Goal: Find contact information

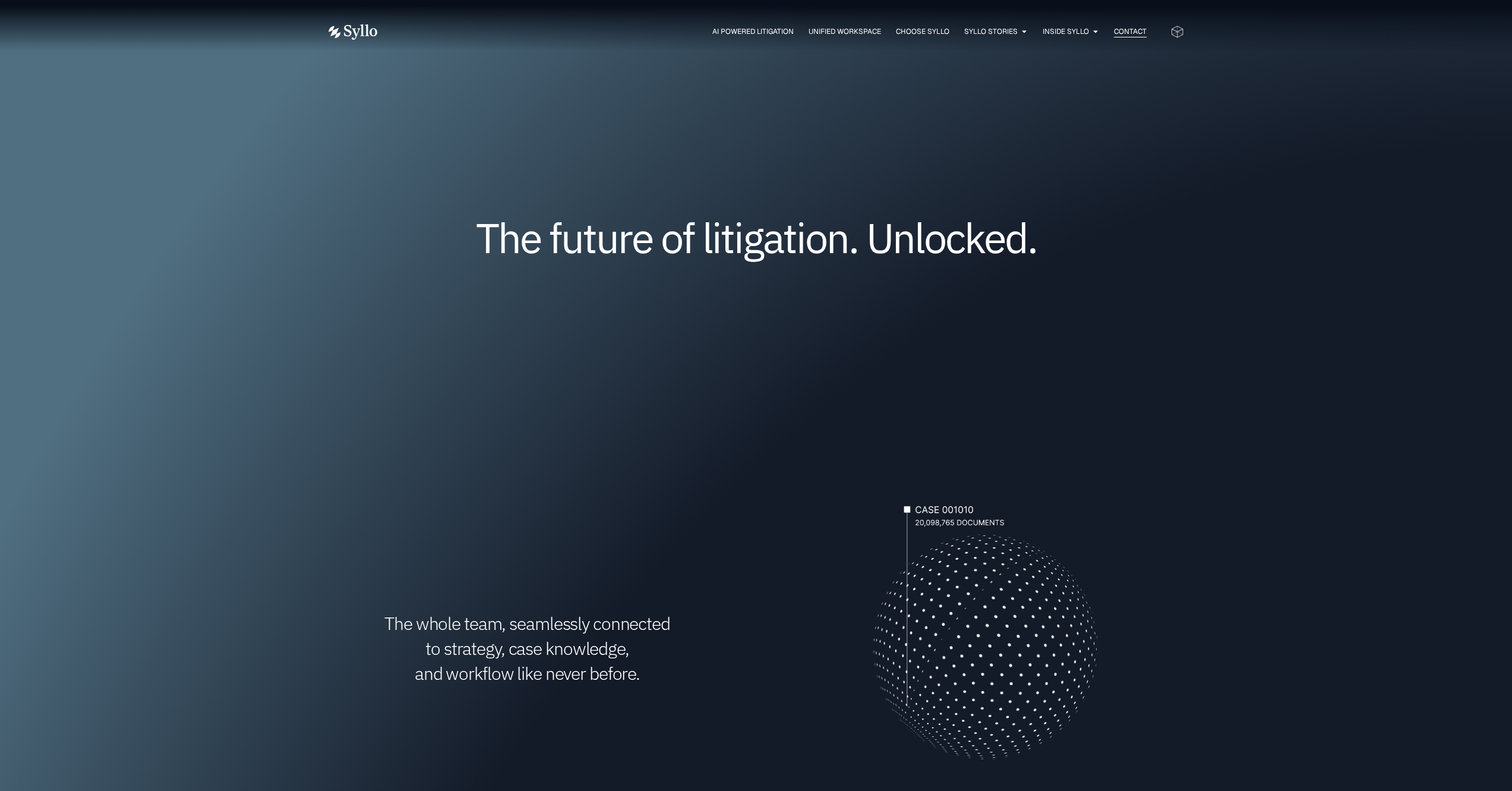
click at [1130, 34] on span "Contact" at bounding box center [1131, 31] width 33 height 11
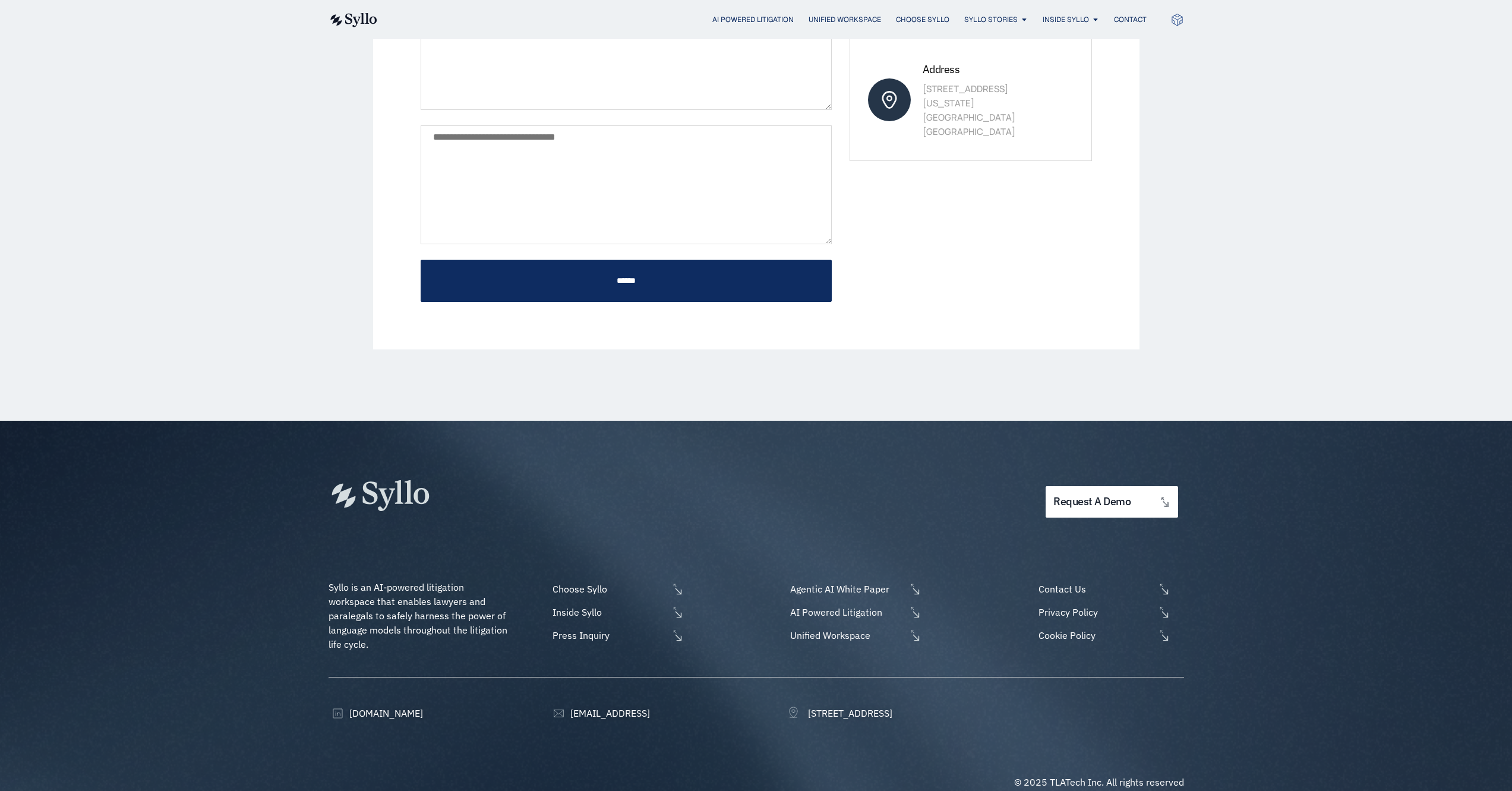
scroll to position [383, 0]
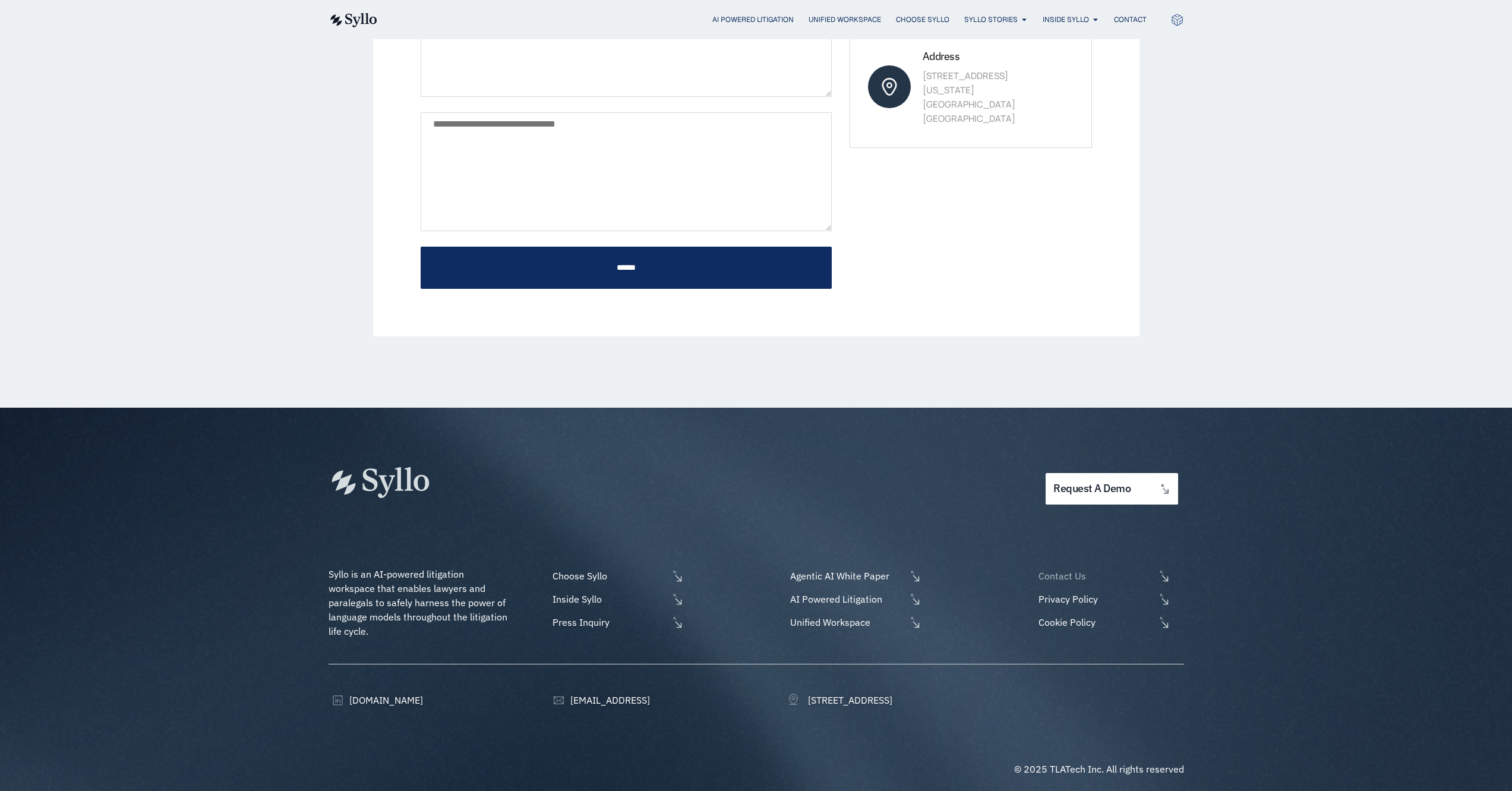
click at [1077, 568] on span "Contact Us" at bounding box center [1096, 575] width 119 height 14
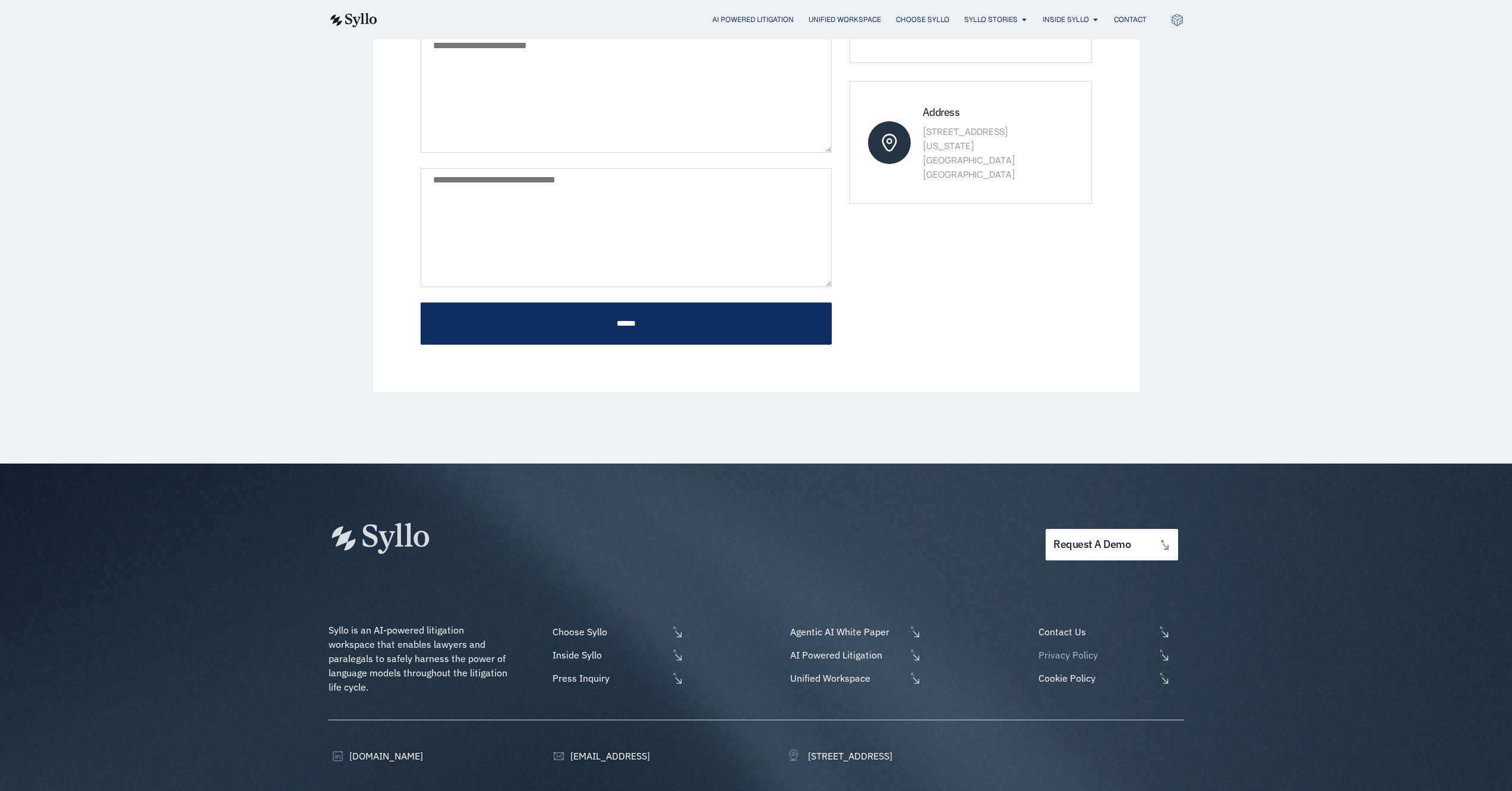
scroll to position [383, 0]
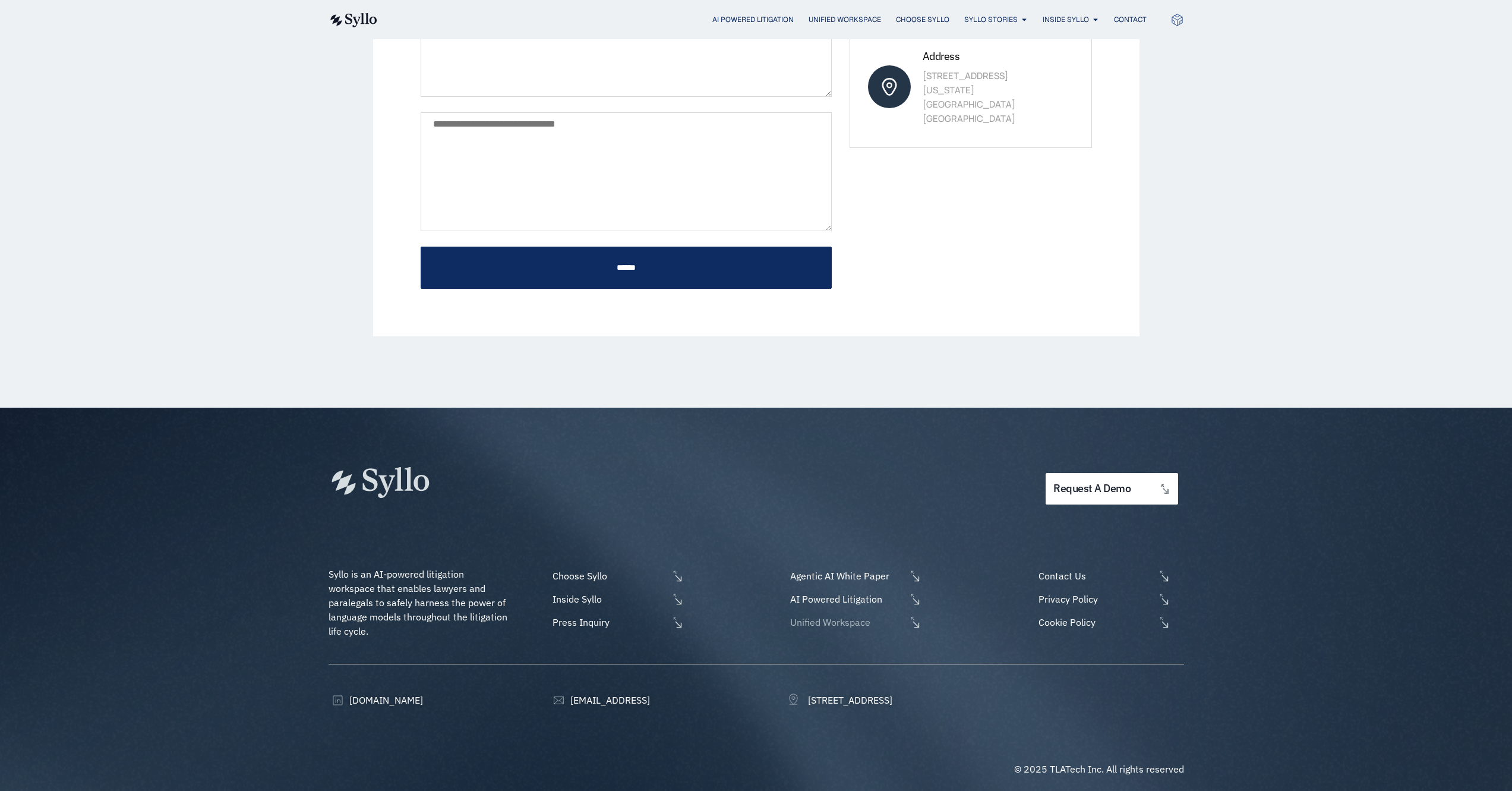
click at [845, 622] on span "Unified Workspace" at bounding box center [847, 622] width 119 height 14
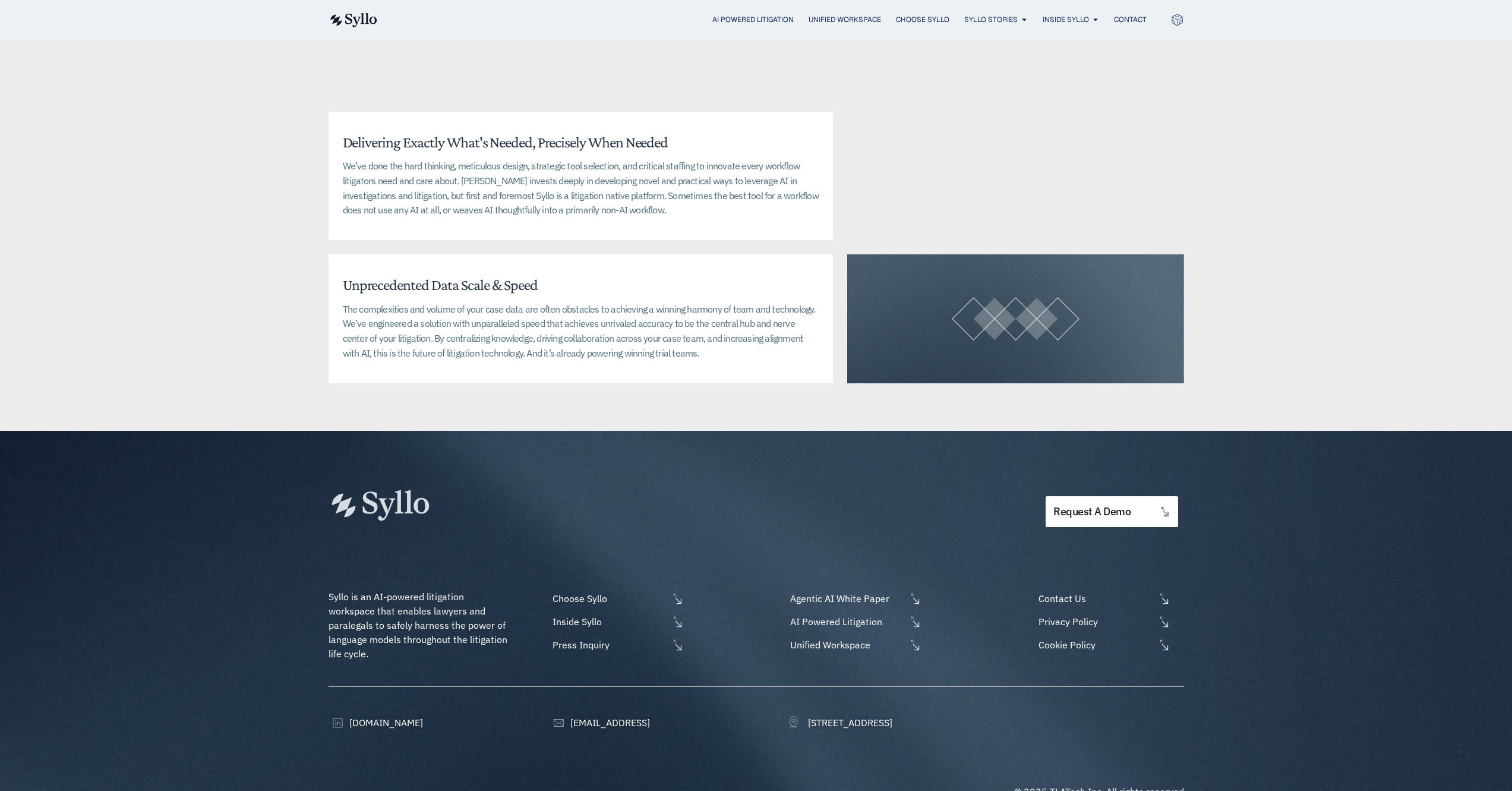
scroll to position [2794, 0]
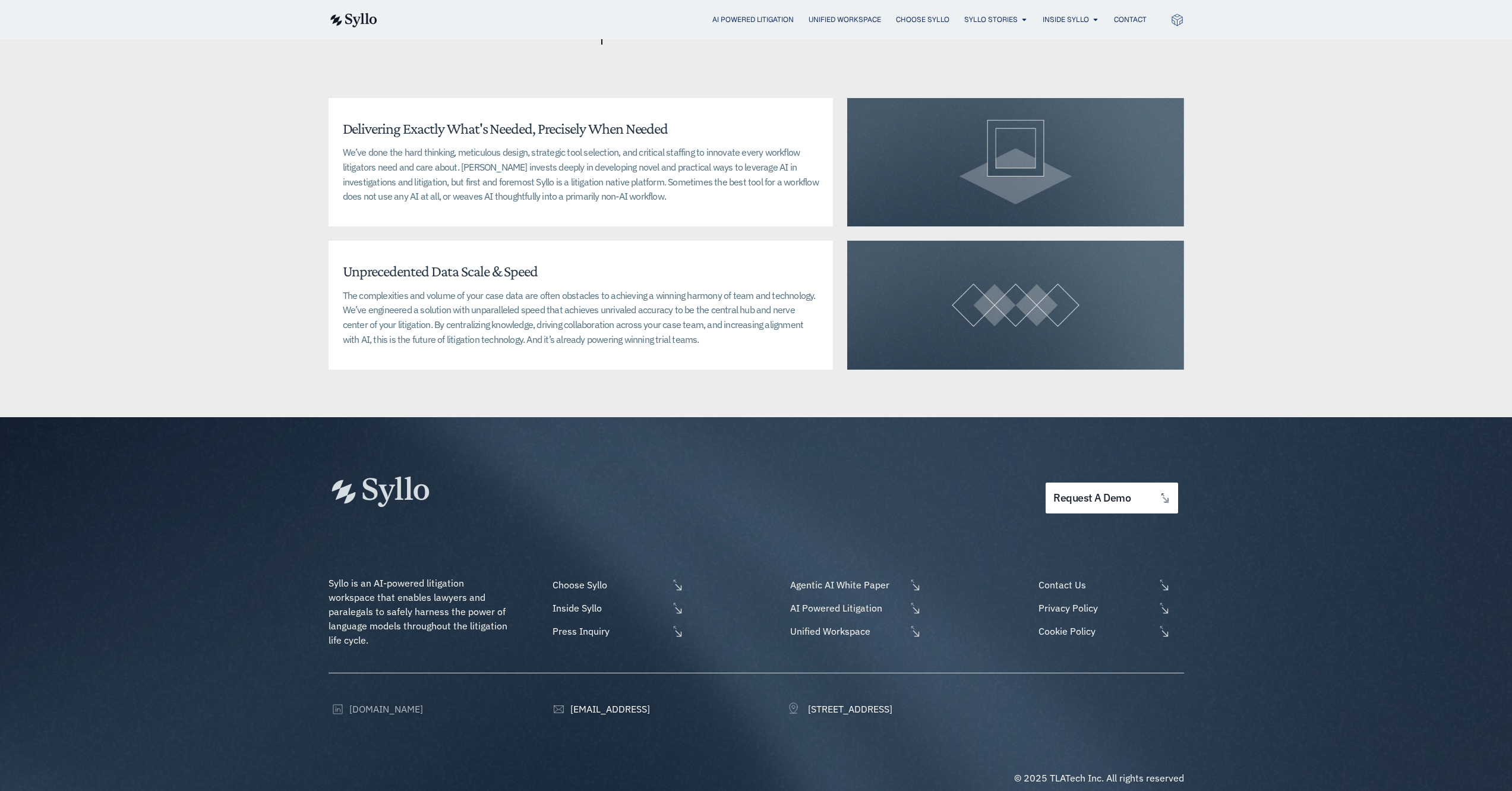
click at [404, 702] on span "[DOMAIN_NAME]" at bounding box center [385, 709] width 77 height 14
